Goal: Task Accomplishment & Management: Use online tool/utility

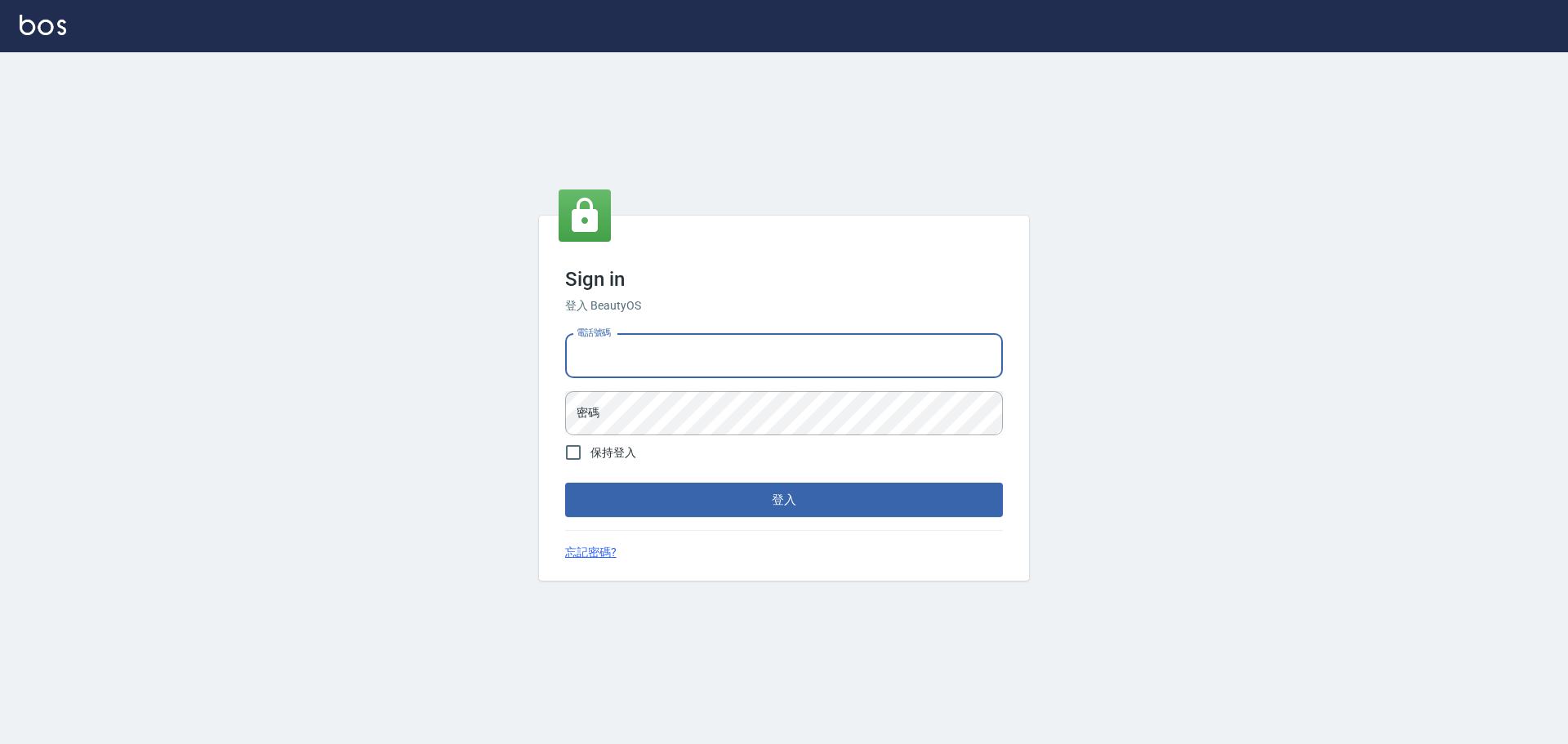
click at [594, 347] on input "電話號碼" at bounding box center [784, 356] width 438 height 45
type input "0922982220"
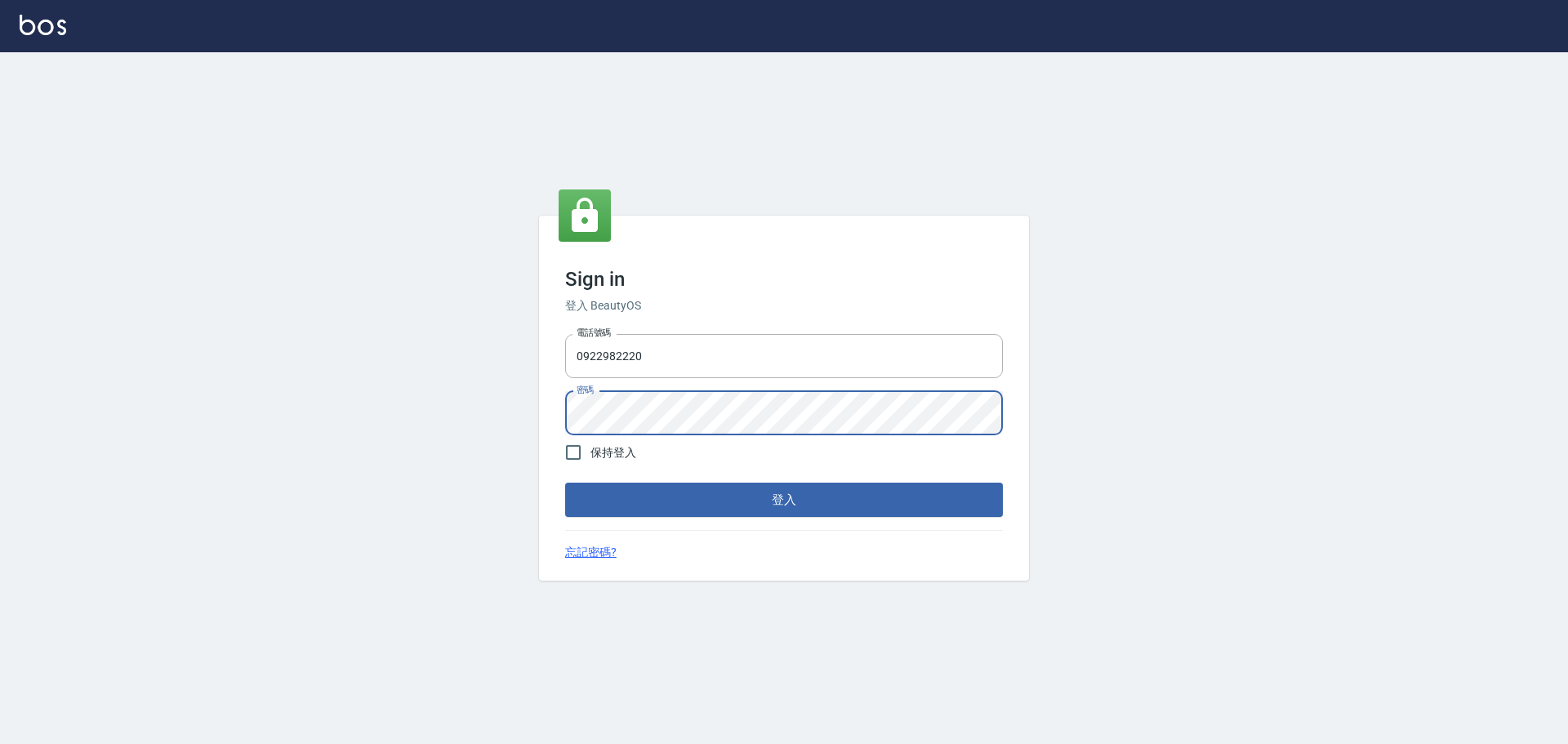
click at [594, 392] on div "密碼 密碼" at bounding box center [784, 414] width 438 height 45
click at [566, 482] on button "登入" at bounding box center [784, 499] width 438 height 34
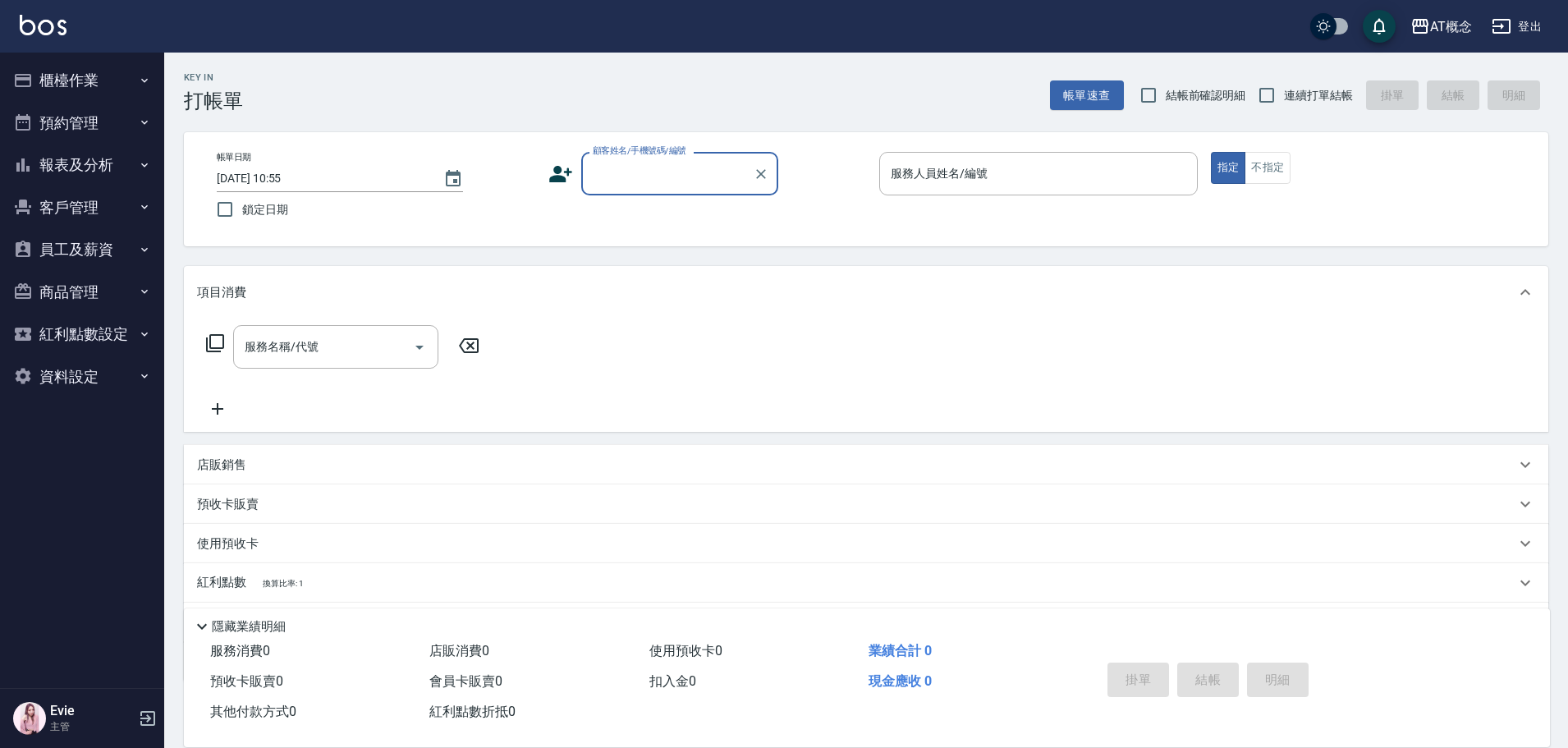
click at [65, 80] on button "櫃檯作業" at bounding box center [82, 81] width 151 height 43
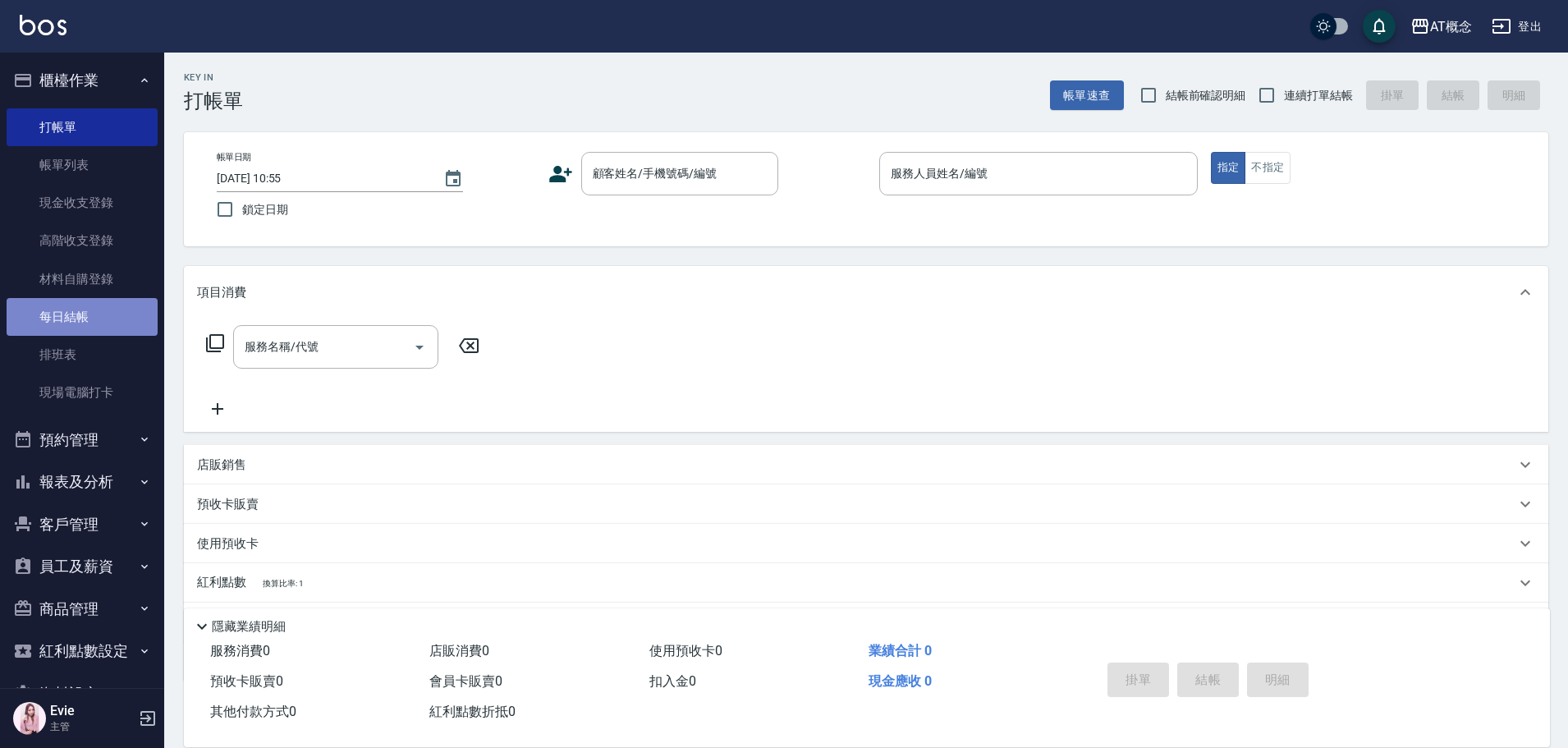
click at [93, 323] on link "每日結帳" at bounding box center [82, 317] width 151 height 38
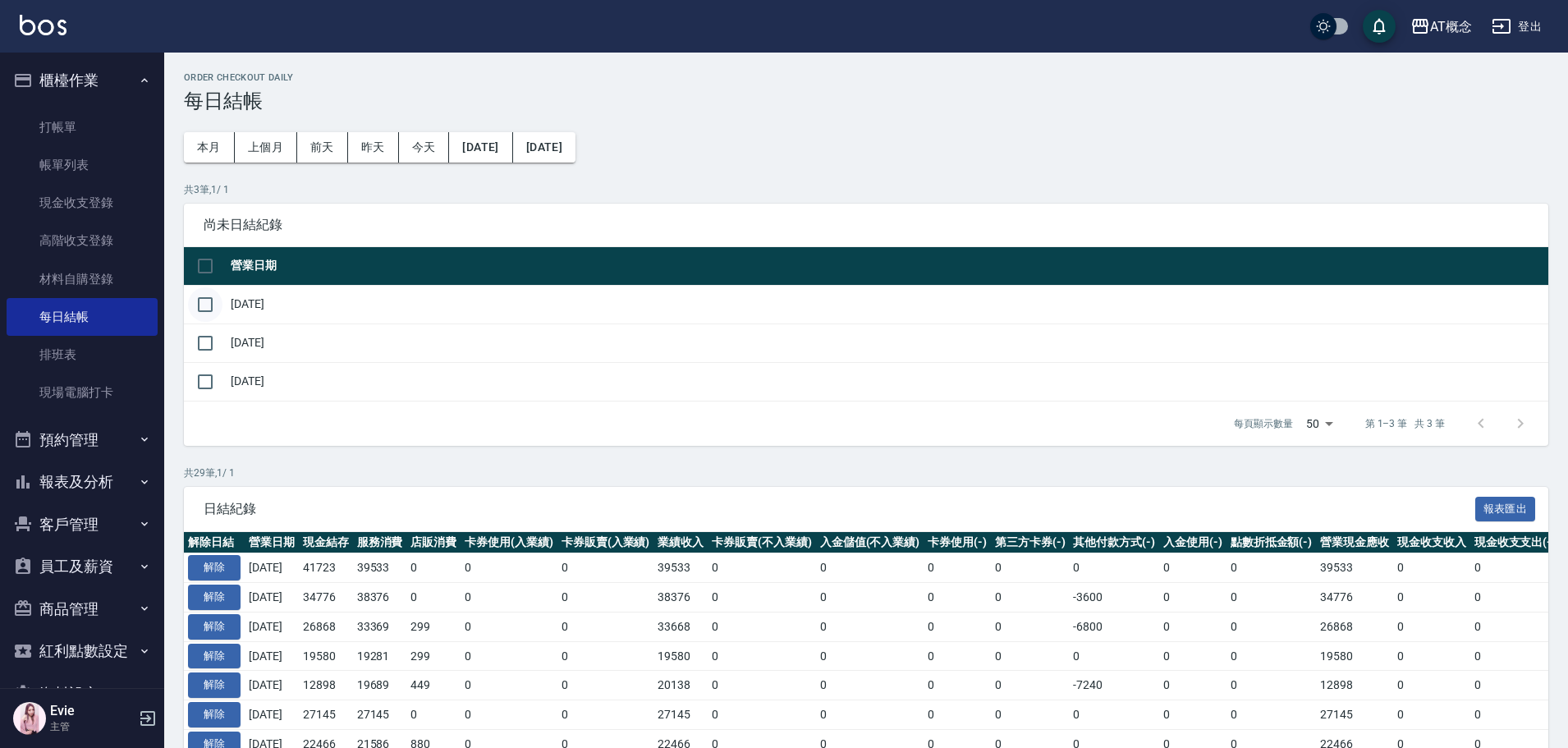
click at [207, 312] on input "checkbox" at bounding box center [204, 304] width 34 height 34
checkbox input "true"
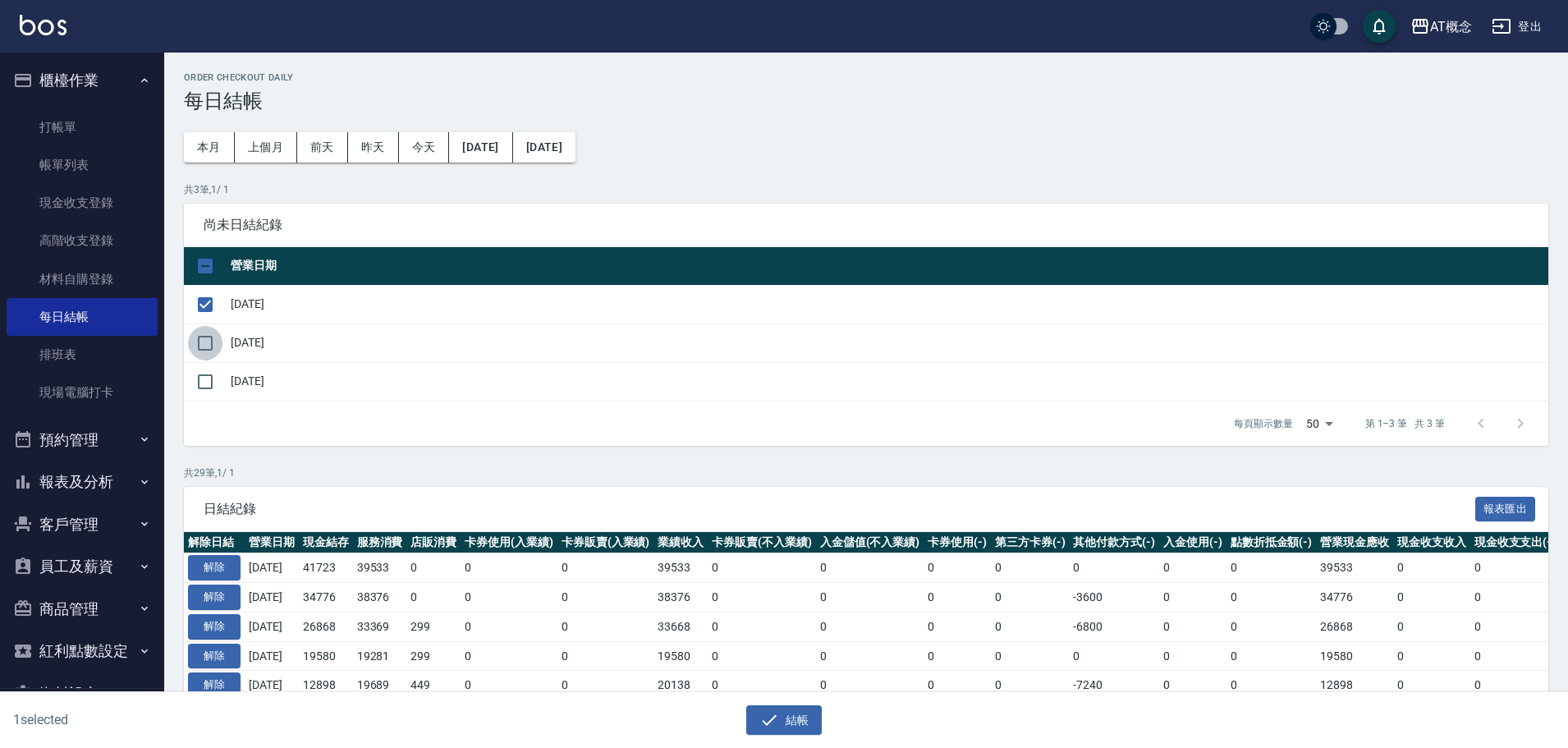
click at [209, 343] on input "checkbox" at bounding box center [204, 343] width 34 height 34
checkbox input "true"
click at [795, 722] on button "結帳" at bounding box center [784, 720] width 76 height 30
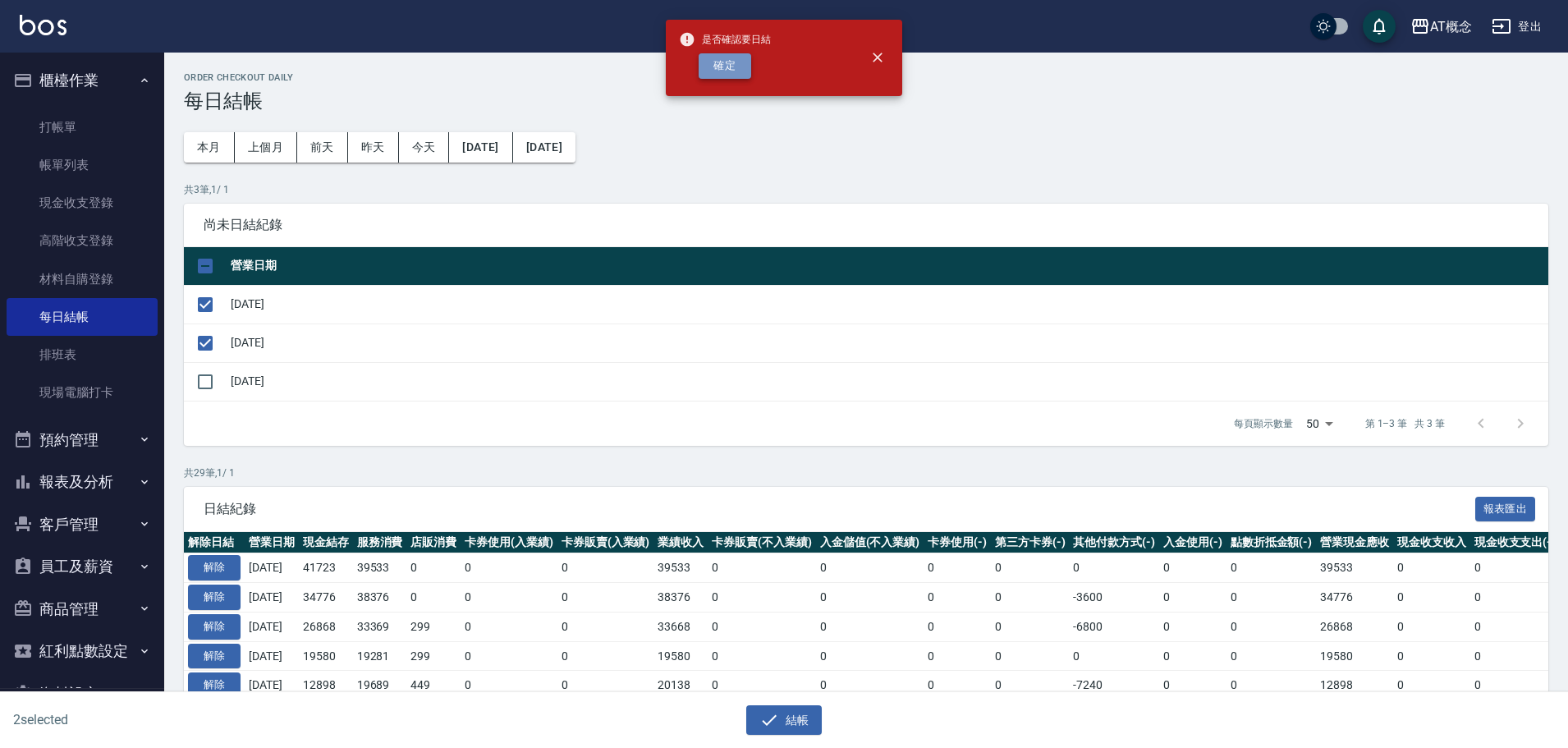
click at [712, 69] on button "確定" at bounding box center [725, 66] width 53 height 25
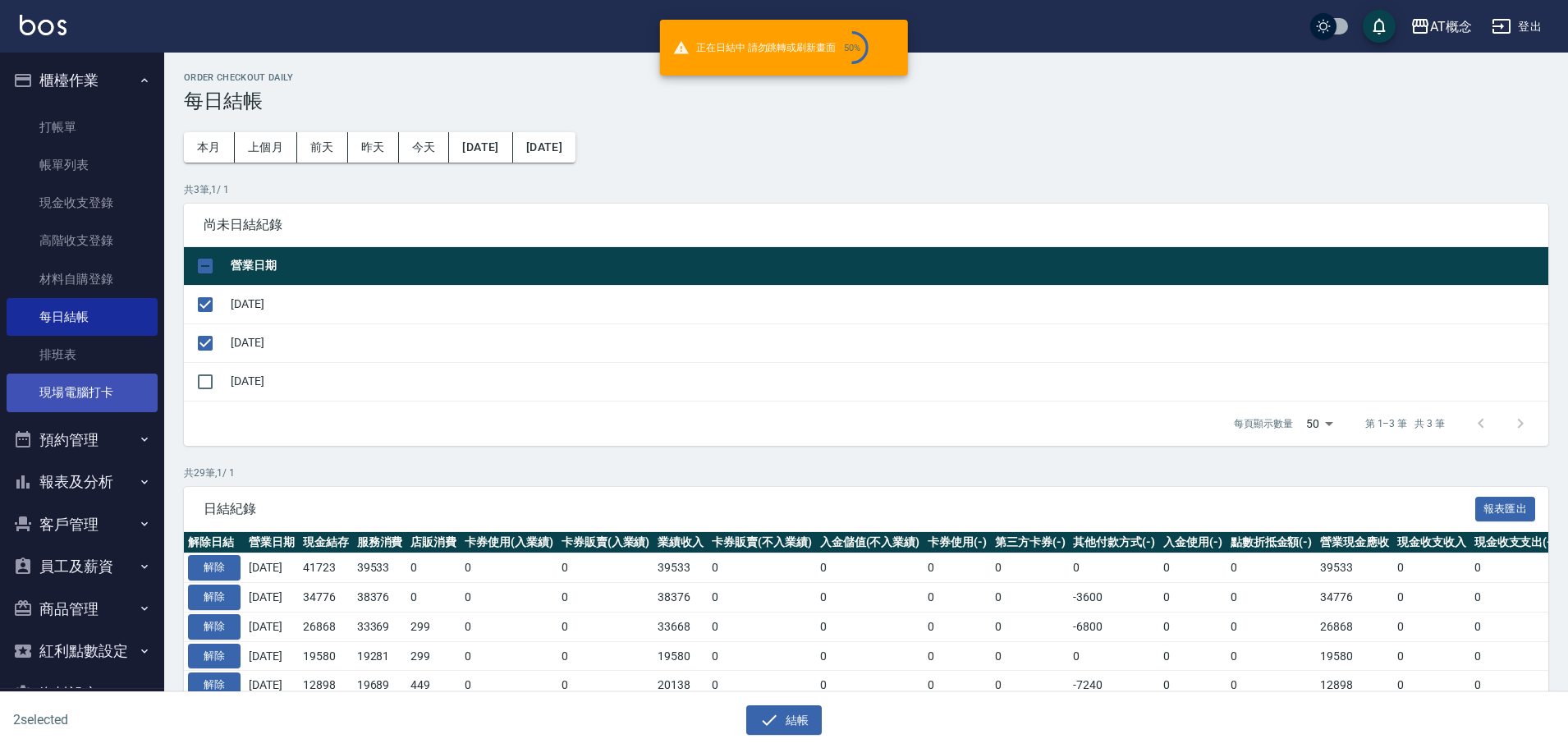
checkbox input "false"
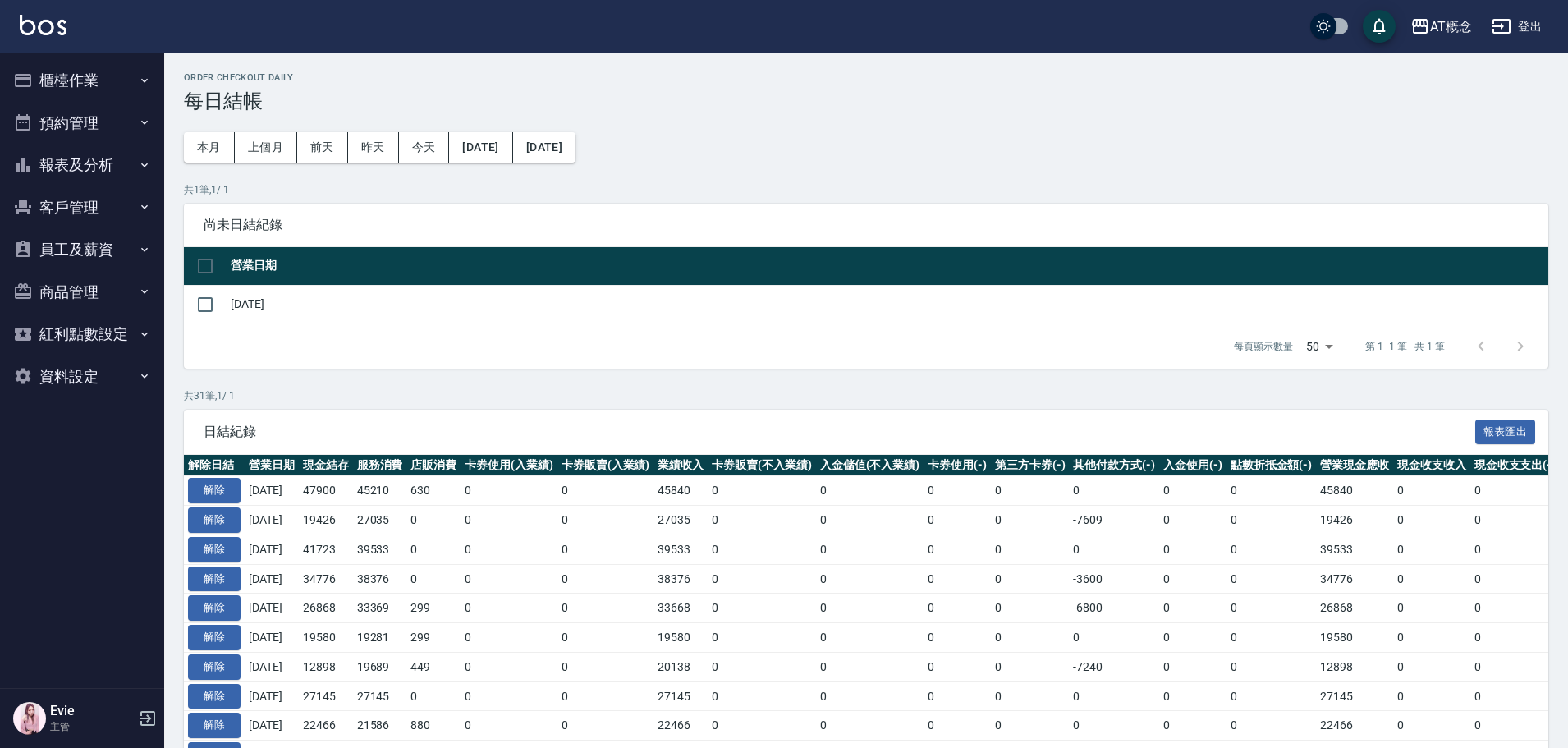
click at [52, 76] on button "櫃檯作業" at bounding box center [82, 81] width 151 height 43
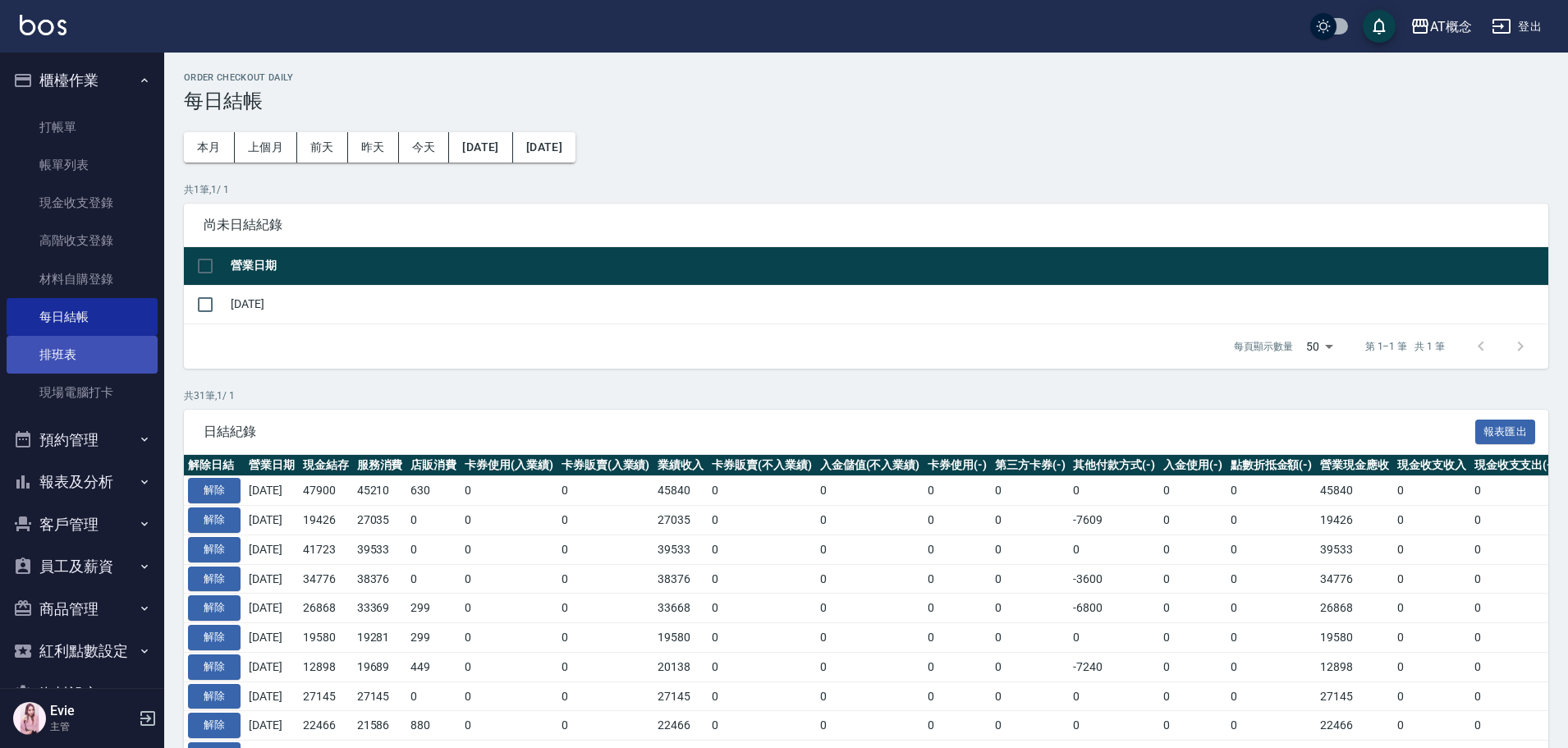
click at [69, 354] on link "排班表" at bounding box center [82, 355] width 151 height 38
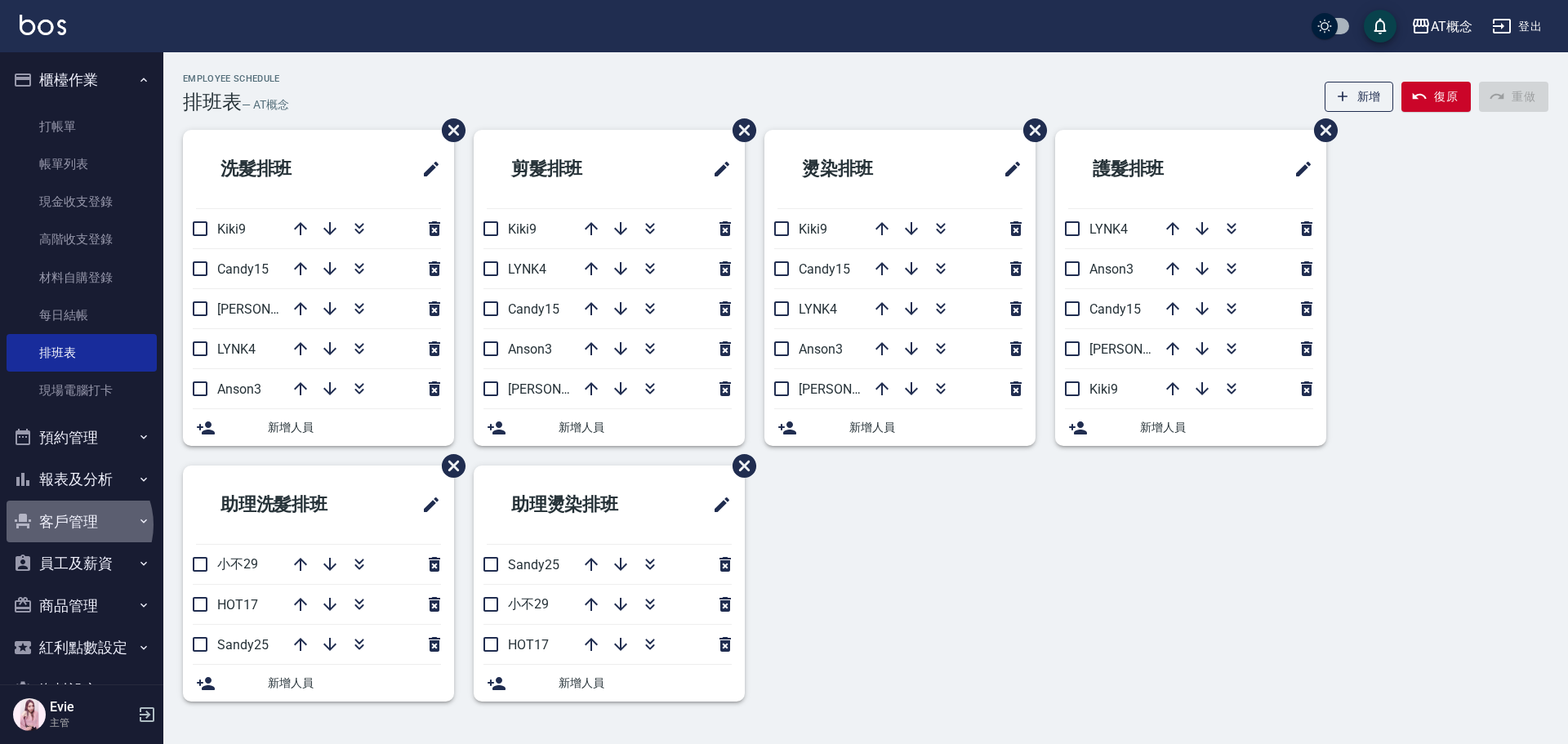
click at [77, 524] on button "客戶管理" at bounding box center [81, 522] width 150 height 43
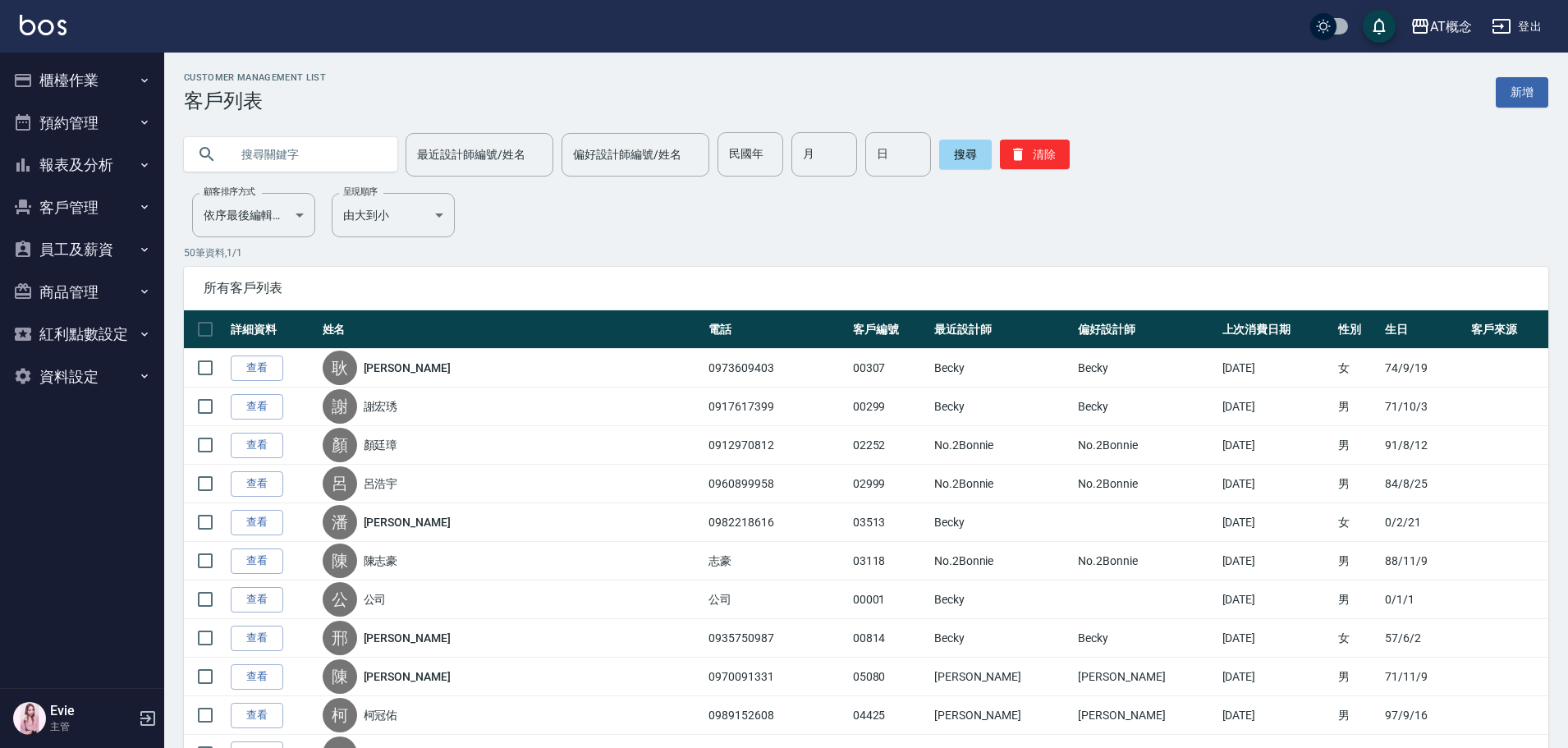
click at [296, 149] on input "text" at bounding box center [307, 155] width 155 height 45
type input "b"
type input "[PERSON_NAME]"
